Goal: Browse casually

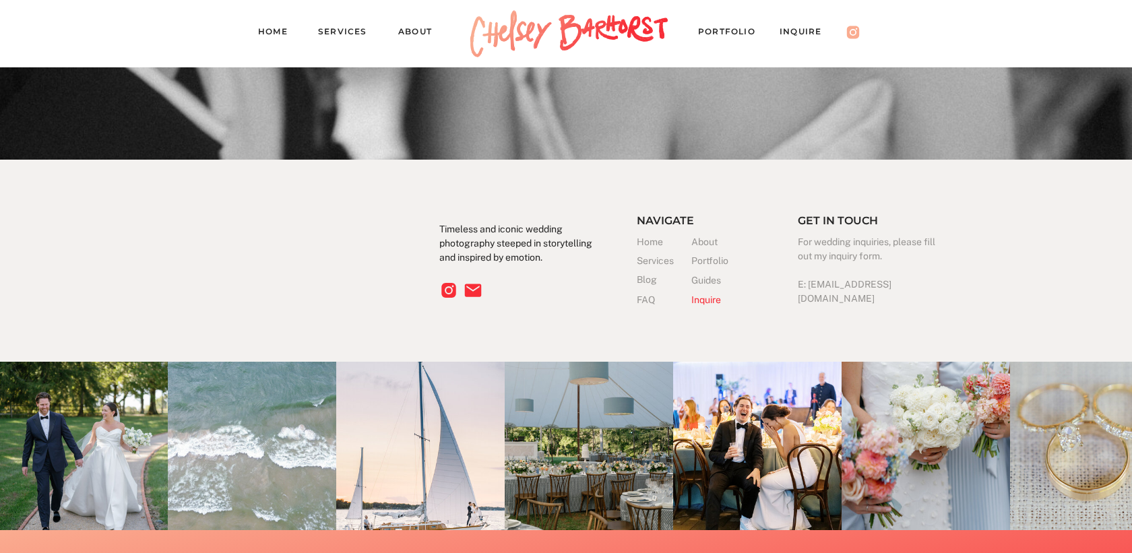
scroll to position [4297, 0]
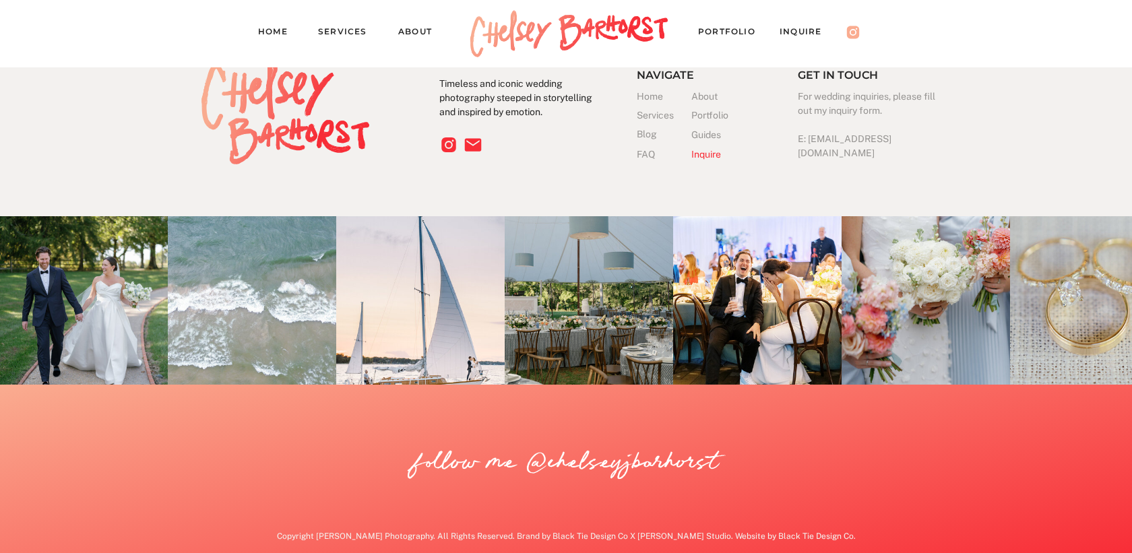
click at [719, 36] on nav "PORTFOLIO" at bounding box center [733, 33] width 70 height 19
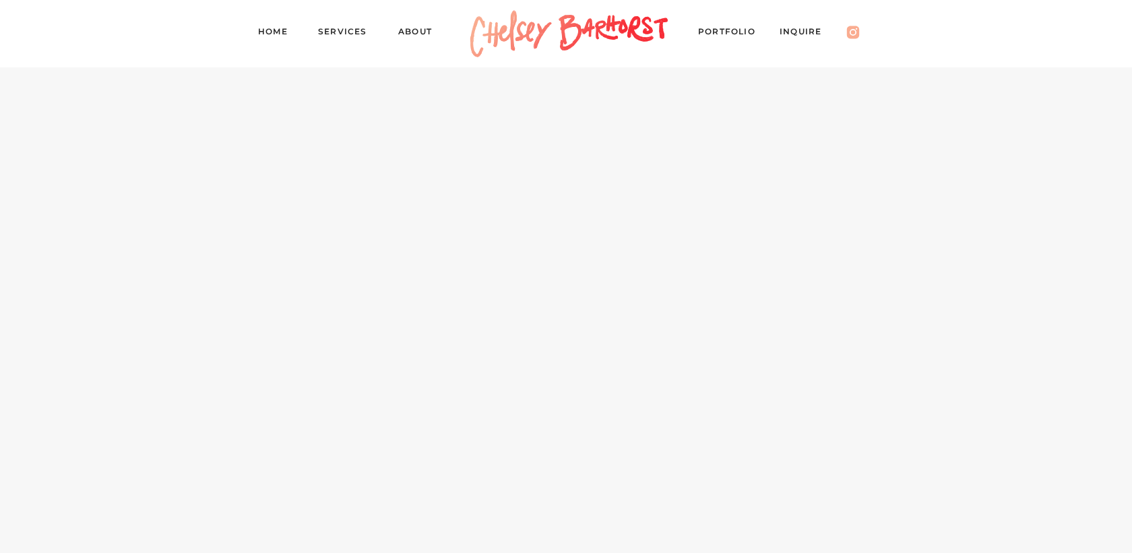
scroll to position [6350, 0]
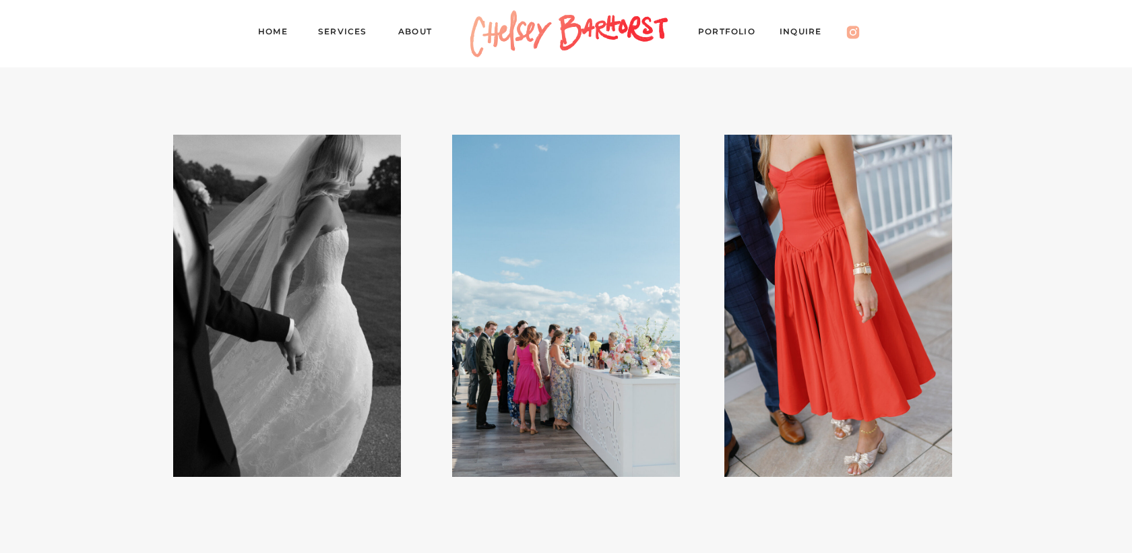
click at [427, 198] on div "Inquire PORTFOLIO About Home Services Portfolio Artistry in Every Moment Your s…" at bounding box center [566, 493] width 1132 height 13686
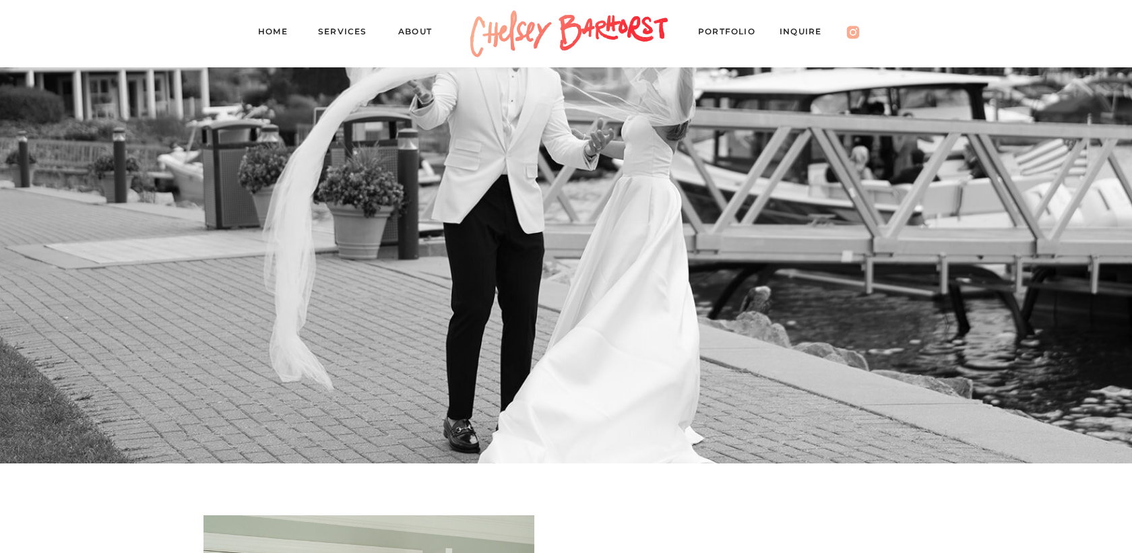
scroll to position [334, 0]
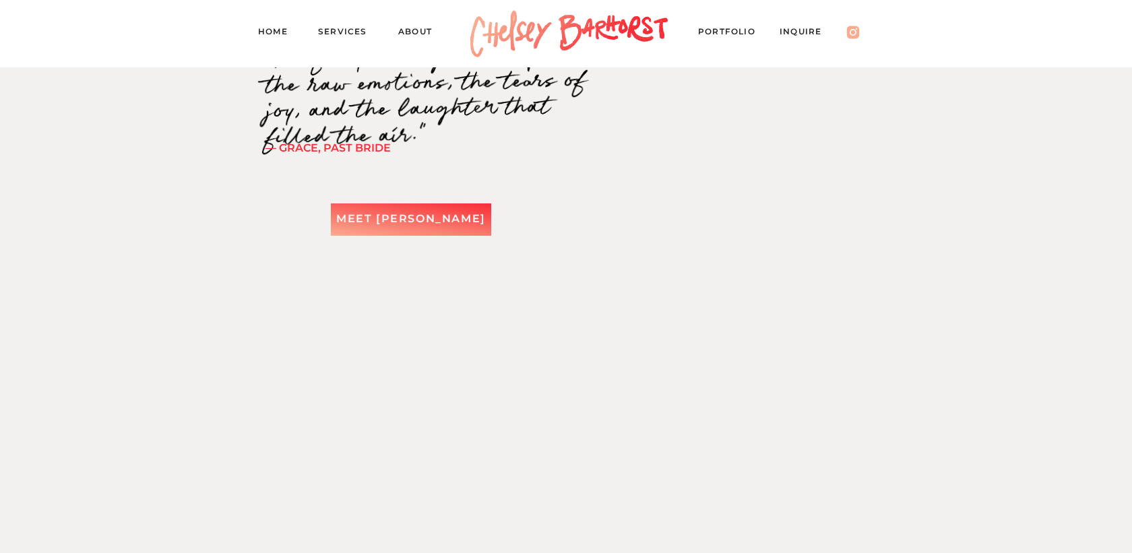
scroll to position [2656, 0]
